Goal: Obtain resource: Download file/media

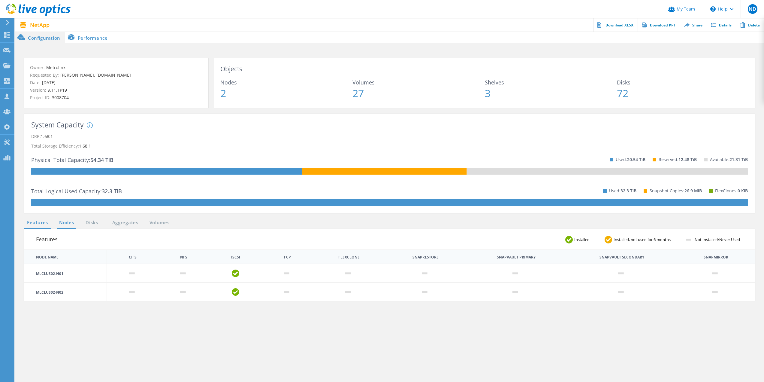
click at [71, 225] on link "Nodes" at bounding box center [66, 223] width 19 height 8
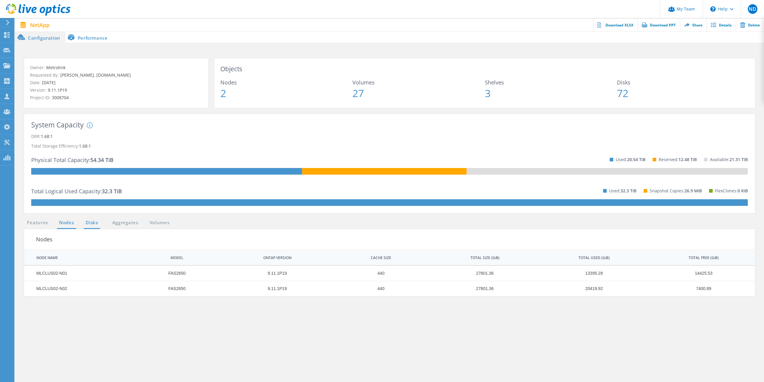
click at [88, 222] on link "Disks" at bounding box center [92, 223] width 16 height 8
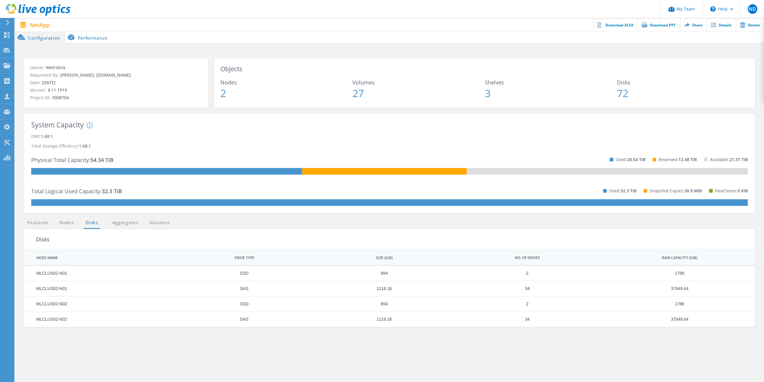
click at [107, 220] on li "Aggregates" at bounding box center [119, 223] width 29 height 8
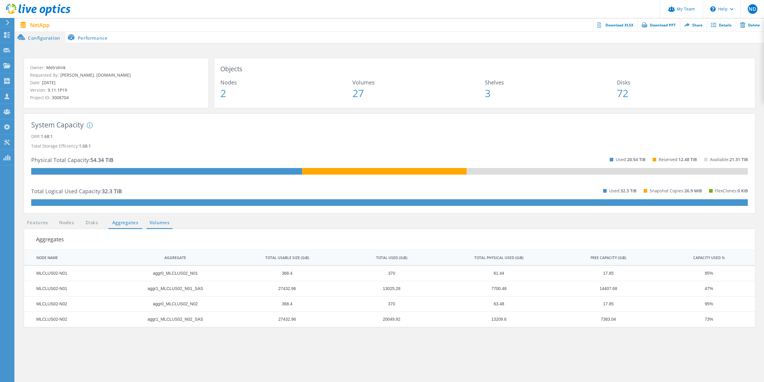
click at [164, 222] on link "Volumes" at bounding box center [160, 223] width 26 height 8
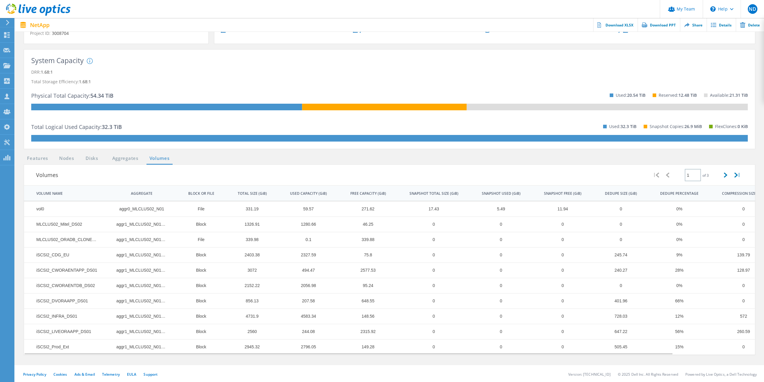
scroll to position [65, 0]
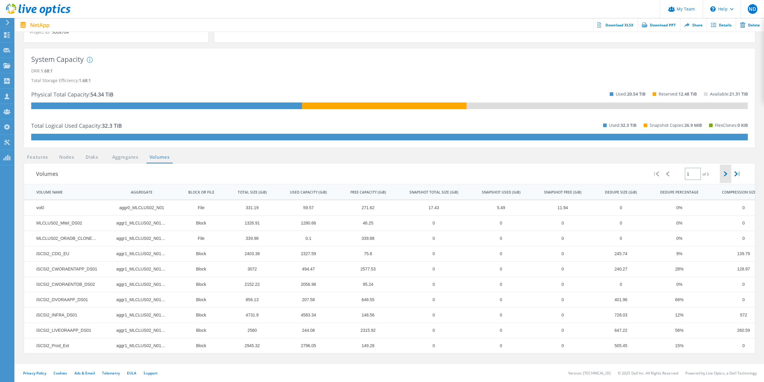
click at [730, 177] on div at bounding box center [726, 174] width 12 height 18
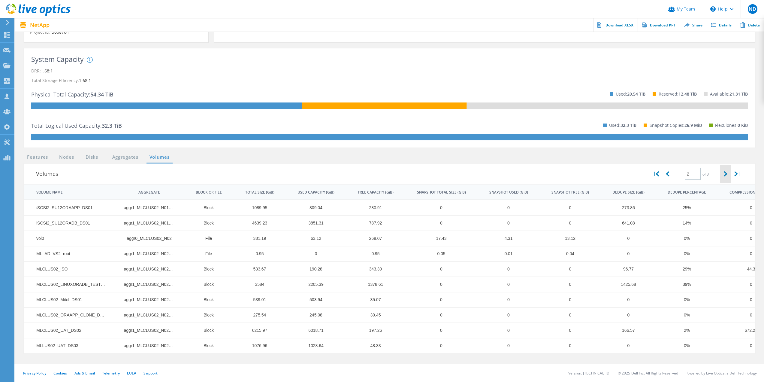
click at [723, 176] on div at bounding box center [726, 174] width 12 height 18
type input "3"
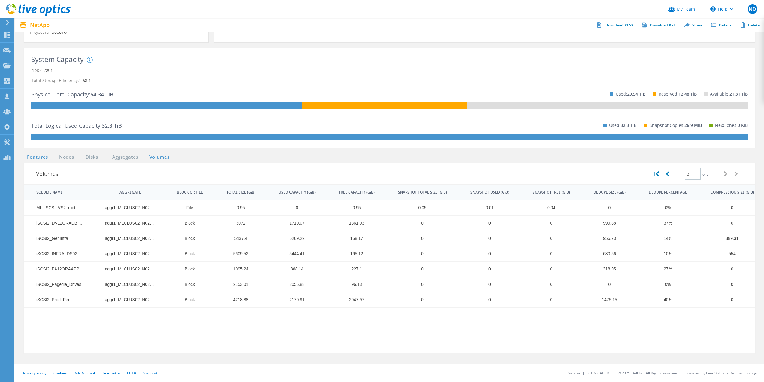
click at [36, 156] on link "Features" at bounding box center [37, 157] width 27 height 8
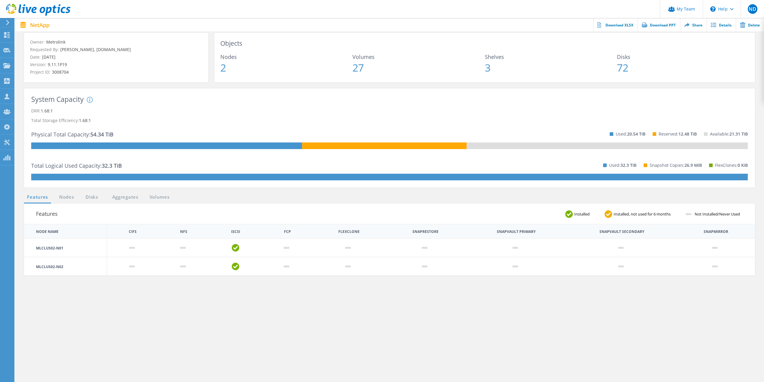
scroll to position [0, 0]
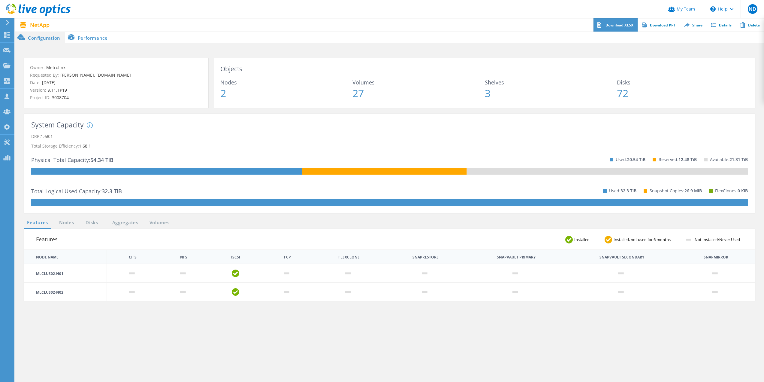
click at [624, 25] on link "Download XLSX" at bounding box center [615, 25] width 44 height 14
click at [666, 26] on link "Download PPT" at bounding box center [659, 25] width 42 height 14
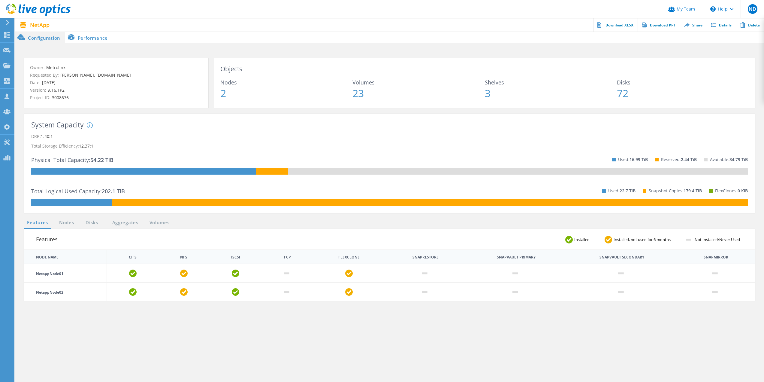
click at [55, 222] on li "Nodes" at bounding box center [63, 223] width 18 height 8
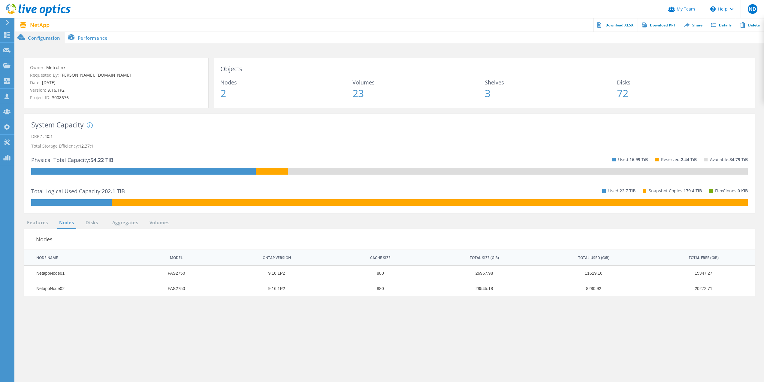
click at [97, 226] on ul "Features Nodes Disks Aggregates Volumes" at bounding box center [98, 224] width 155 height 10
click at [97, 224] on link "Disks" at bounding box center [92, 223] width 16 height 8
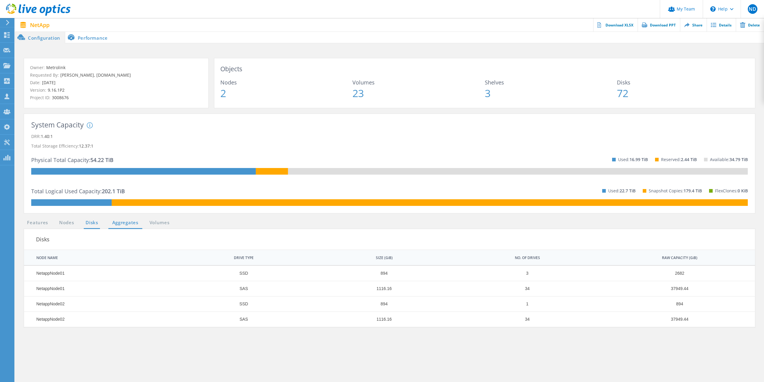
click at [124, 222] on link "Aggregates" at bounding box center [125, 223] width 34 height 8
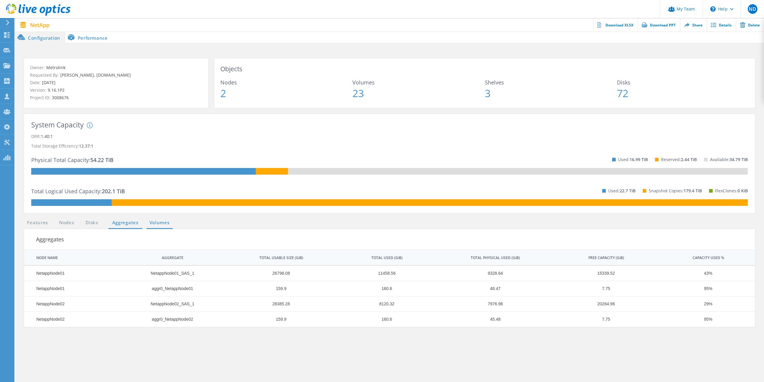
click at [164, 222] on link "Volumes" at bounding box center [160, 223] width 26 height 8
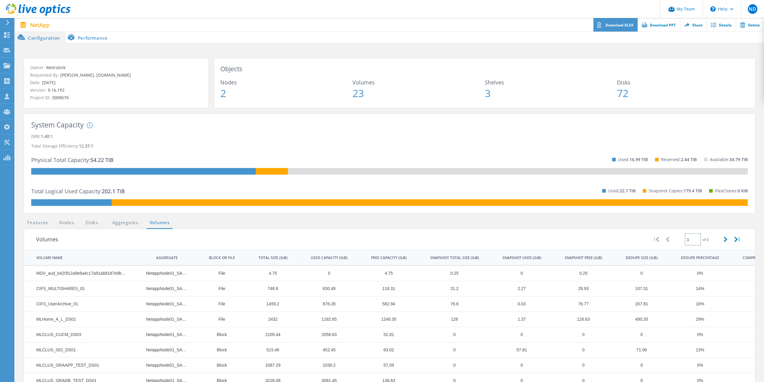
click at [618, 27] on link "Download XLSX" at bounding box center [615, 25] width 44 height 14
click at [655, 28] on link "Download PPT" at bounding box center [659, 25] width 42 height 14
